Goal: Task Accomplishment & Management: Manage account settings

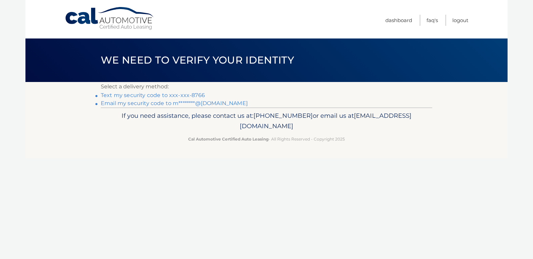
click at [155, 96] on link "Text my security code to xxx-xxx-8766" at bounding box center [153, 95] width 104 height 6
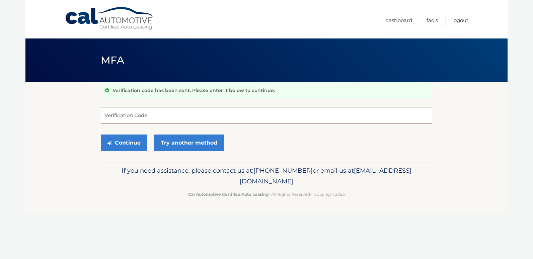
click at [136, 119] on input "Verification Code" at bounding box center [266, 115] width 331 height 17
type input "766254"
click at [124, 145] on button "Continue" at bounding box center [124, 143] width 47 height 17
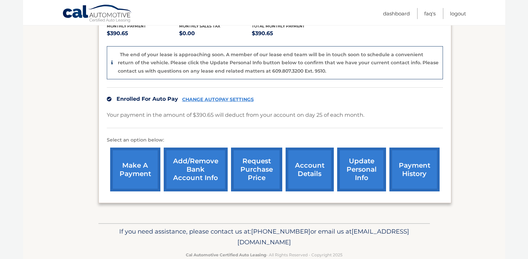
scroll to position [163, 0]
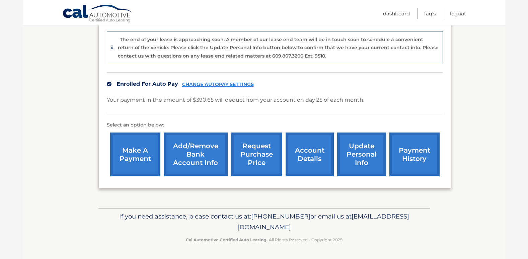
click at [259, 154] on link "request purchase price" at bounding box center [256, 155] width 51 height 44
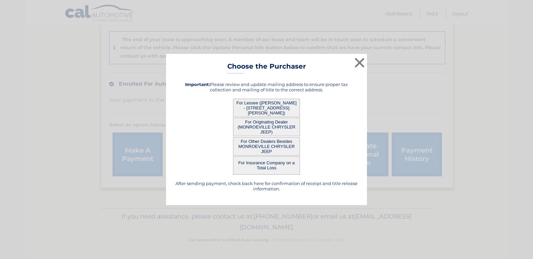
click at [262, 110] on button "For Lessee (MONI DATTA - 1970 W VALENCIA RD, Apt 424, TUCSON, AZ 85746)" at bounding box center [266, 108] width 67 height 18
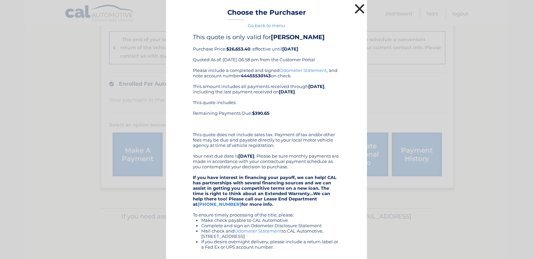
click at [355, 8] on button "×" at bounding box center [359, 8] width 13 height 13
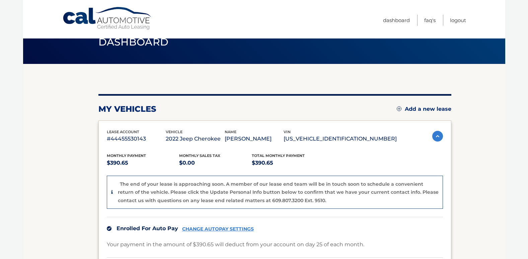
scroll to position [0, 0]
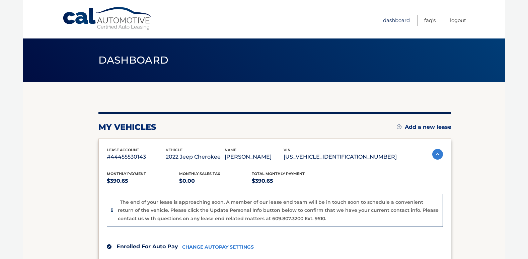
click at [397, 21] on link "Dashboard" at bounding box center [396, 20] width 27 height 11
click at [477, 120] on section "my vehicles Add a new lease lease account #44455530143 vehicle 2022 Jeep Cherok…" at bounding box center [264, 226] width 482 height 289
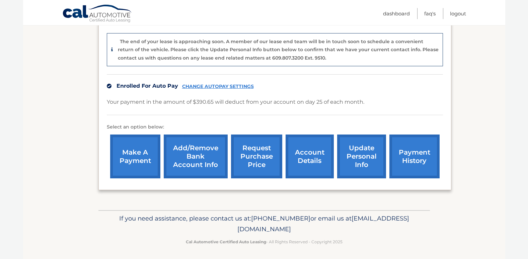
scroll to position [163, 0]
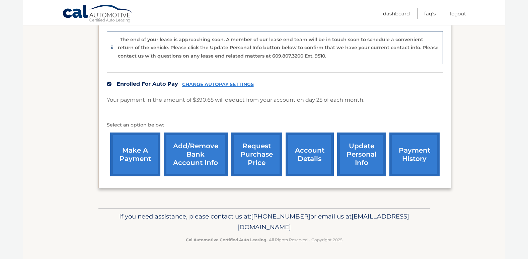
click at [356, 151] on link "update personal info" at bounding box center [361, 155] width 49 height 44
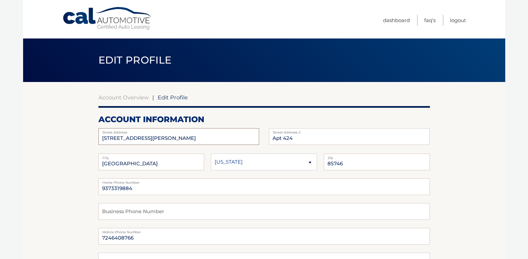
click at [170, 137] on input "1970 W VALENCIA RD" at bounding box center [178, 136] width 161 height 17
type input "1"
type input "919 W Calle El Teclado"
click at [314, 140] on input "Apt 424" at bounding box center [349, 136] width 161 height 17
type input "A"
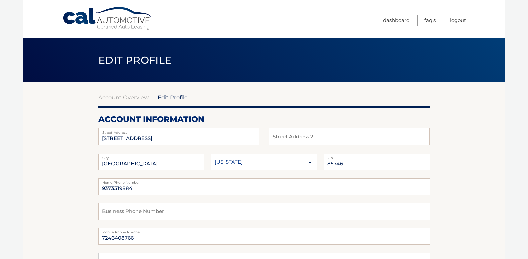
click at [344, 165] on input "85746" at bounding box center [377, 162] width 106 height 17
type input "8"
type input "85629"
click at [135, 191] on input "9373319884" at bounding box center [263, 186] width 331 height 17
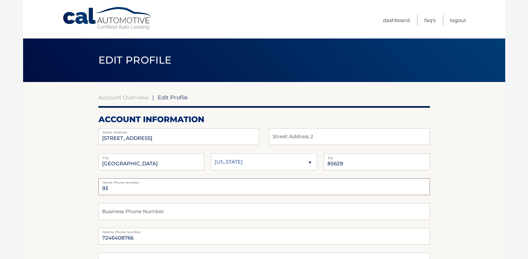
type input "9"
type input "7246408766"
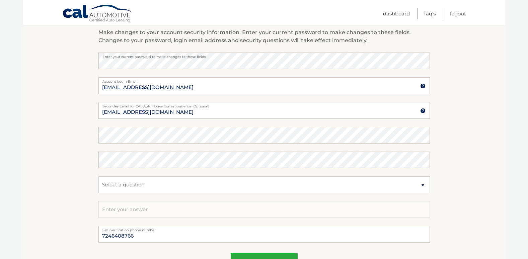
scroll to position [277, 0]
click at [468, 103] on section "Account Overview | Edit Profile account information 919 W Calle El Teclado Stre…" at bounding box center [264, 48] width 482 height 487
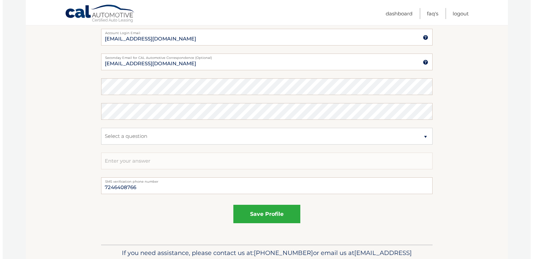
scroll to position [325, 0]
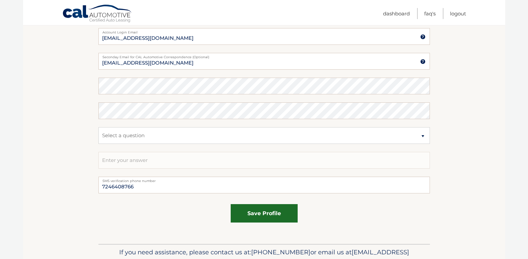
click at [258, 214] on button "save profile" at bounding box center [264, 213] width 67 height 18
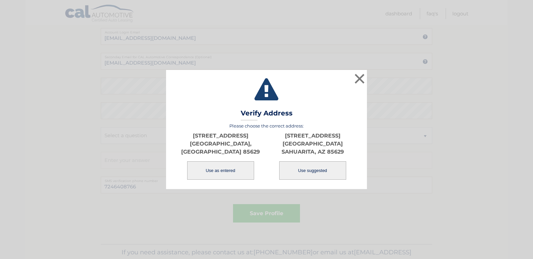
click at [318, 166] on button "Use suggested" at bounding box center [312, 170] width 67 height 18
type input "[STREET_ADDRESS][GEOGRAPHIC_DATA]"
type input "SAHUARITA"
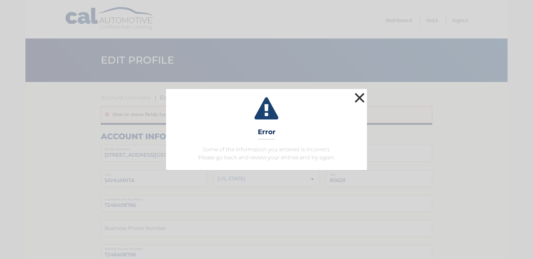
click at [359, 97] on button "×" at bounding box center [359, 97] width 13 height 13
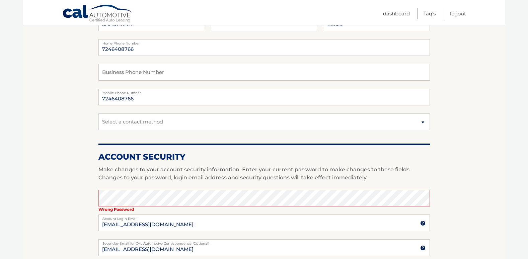
scroll to position [157, 0]
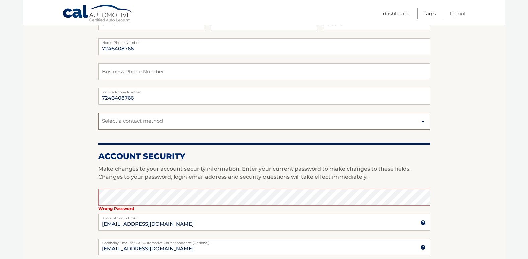
click at [423, 122] on select "Select a contact method Mobile Home" at bounding box center [263, 121] width 331 height 17
select select "1"
click at [98, 113] on select "Select a contact method Mobile Home" at bounding box center [263, 121] width 331 height 17
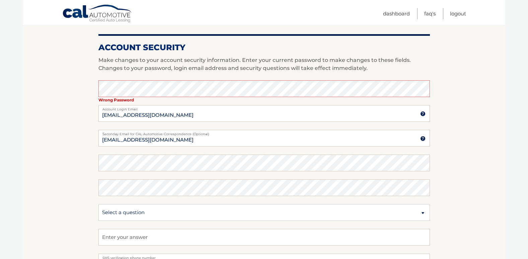
scroll to position [267, 0]
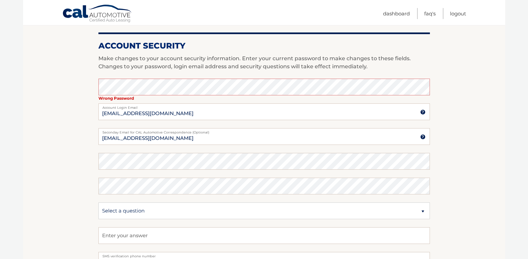
click at [494, 117] on section "Account Overview | Edit Profile One or more fields have an error. account infor…" at bounding box center [264, 67] width 482 height 504
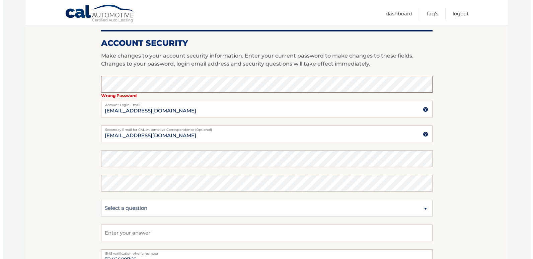
scroll to position [378, 0]
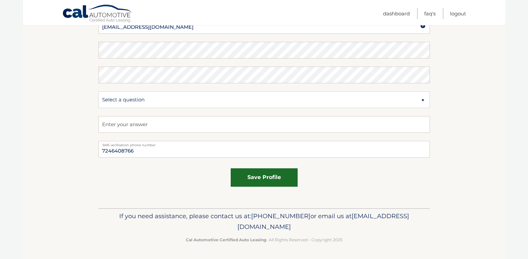
click at [276, 177] on button "save profile" at bounding box center [264, 177] width 67 height 18
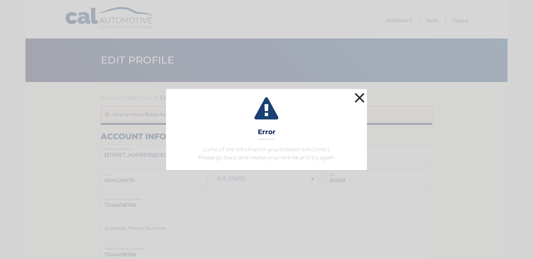
click at [357, 100] on button "×" at bounding box center [359, 97] width 13 height 13
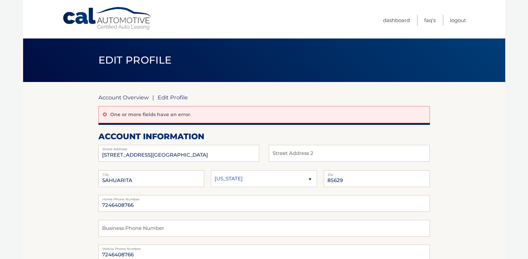
click at [133, 98] on link "Account Overview" at bounding box center [123, 97] width 50 height 7
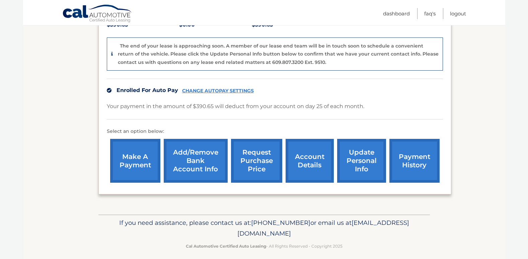
scroll to position [163, 0]
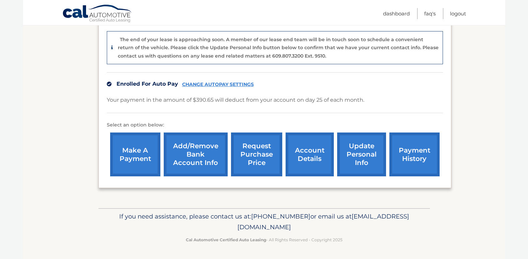
click at [357, 159] on link "update personal info" at bounding box center [361, 155] width 49 height 44
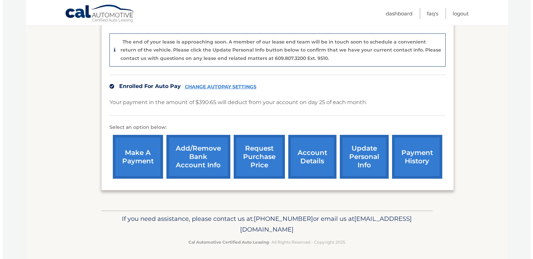
scroll to position [162, 0]
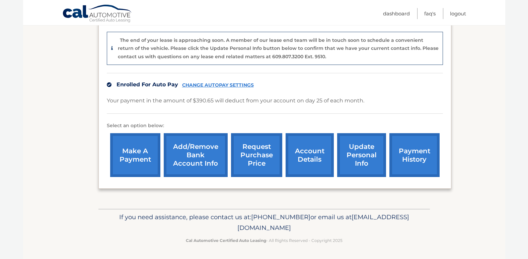
click at [351, 154] on link "update personal info" at bounding box center [361, 155] width 49 height 44
click at [257, 160] on link "request purchase price" at bounding box center [256, 155] width 51 height 44
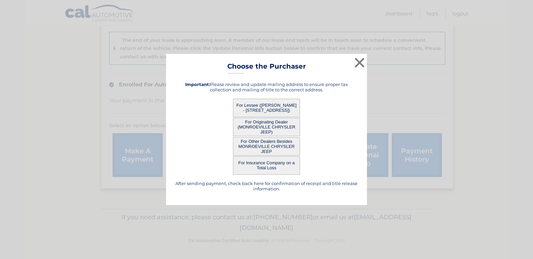
click at [272, 108] on button "For Lessee (MONI DATTA - 919 W CALLE EL TECLADO, SAHUARITA, AZ 85629)" at bounding box center [266, 108] width 67 height 18
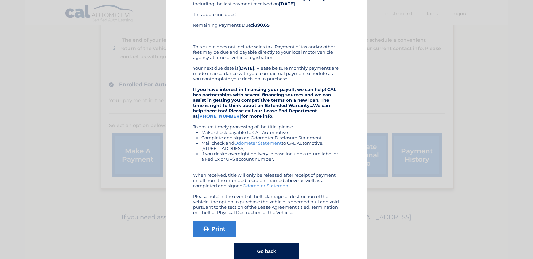
scroll to position [103, 0]
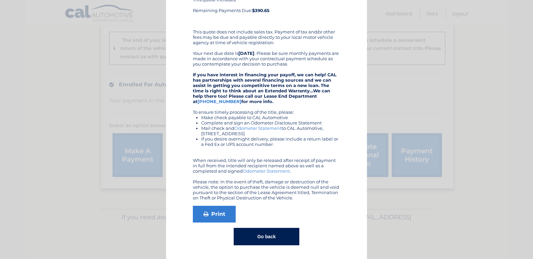
click at [263, 239] on button "Go back" at bounding box center [266, 236] width 65 height 17
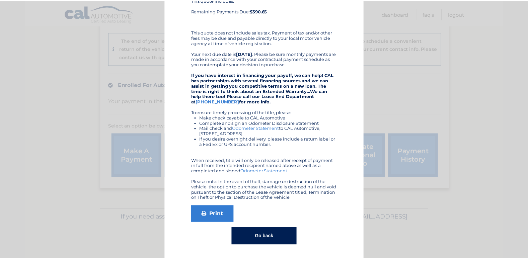
scroll to position [0, 0]
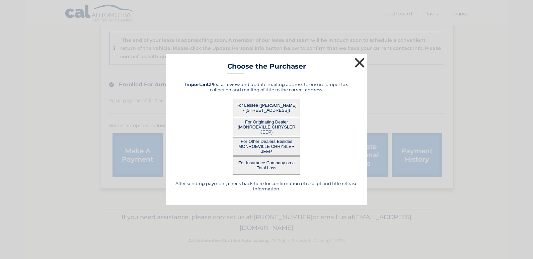
click at [360, 63] on button "×" at bounding box center [359, 62] width 13 height 13
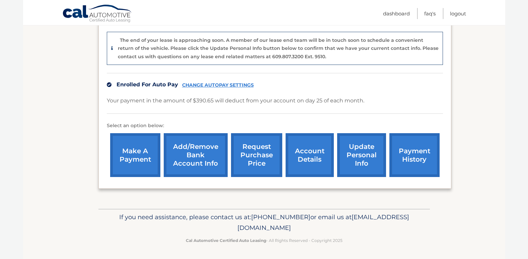
click at [315, 158] on link "account details" at bounding box center [309, 155] width 48 height 44
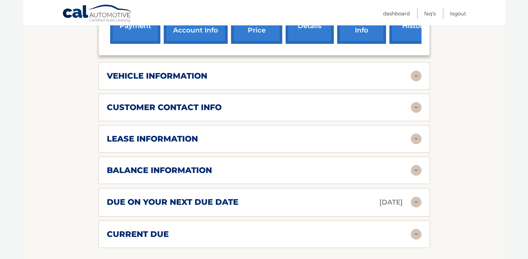
scroll to position [269, 0]
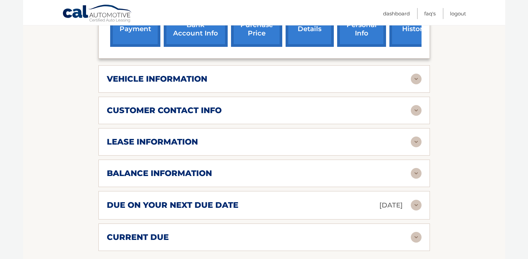
click at [416, 137] on img at bounding box center [416, 142] width 11 height 11
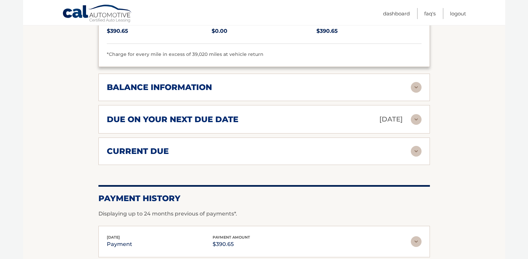
scroll to position [481, 0]
click at [417, 82] on img at bounding box center [416, 87] width 11 height 11
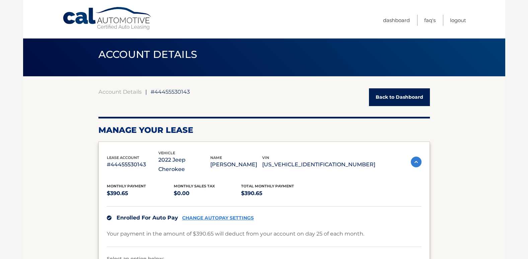
scroll to position [8, 0]
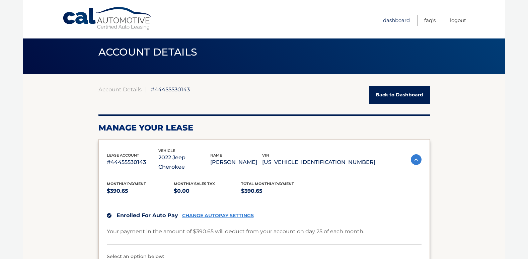
click at [400, 21] on link "Dashboard" at bounding box center [396, 20] width 27 height 11
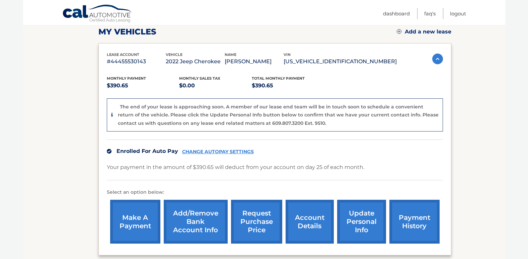
scroll to position [96, 0]
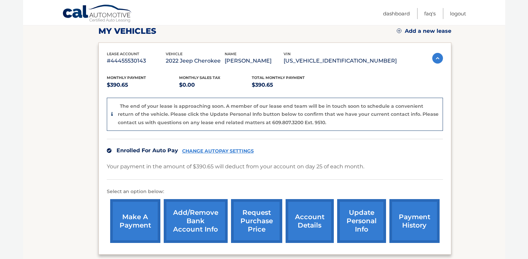
click at [495, 142] on section "my vehicles Add a new lease lease account #44455530143 vehicle 2022 Jeep Cherok…" at bounding box center [264, 130] width 482 height 289
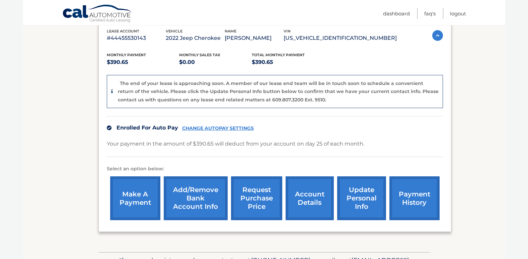
scroll to position [117, 0]
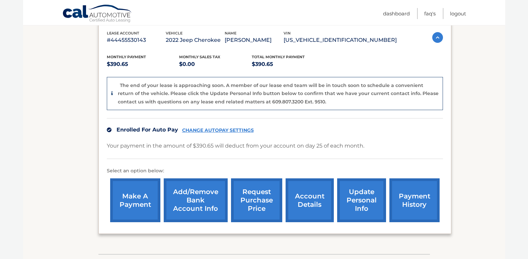
click at [307, 203] on link "account details" at bounding box center [309, 200] width 48 height 44
